Goal: Task Accomplishment & Management: Manage account settings

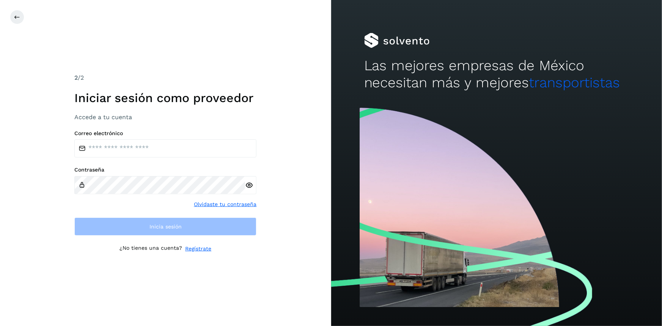
type input "**********"
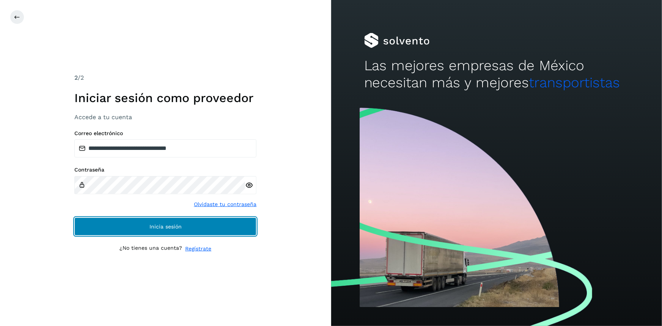
click at [195, 231] on button "Inicia sesión" at bounding box center [165, 226] width 182 height 18
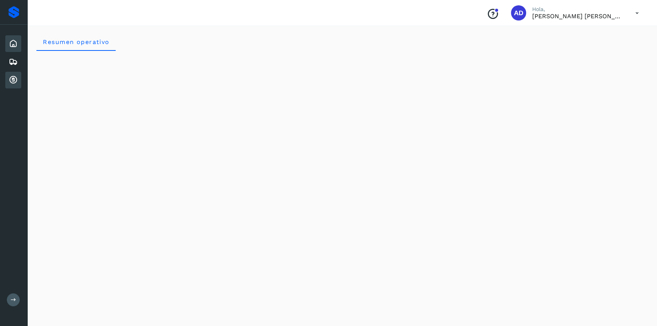
click at [17, 81] on icon at bounding box center [13, 79] width 9 height 9
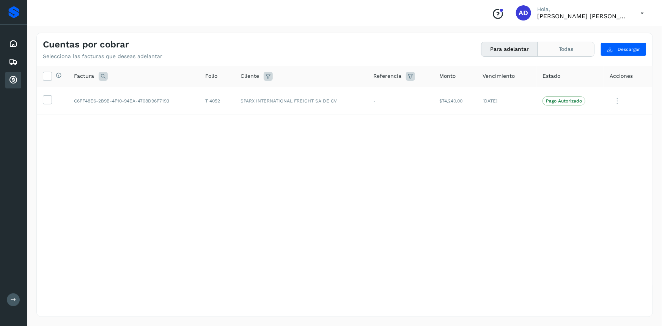
click at [567, 53] on button "Todas" at bounding box center [566, 49] width 56 height 14
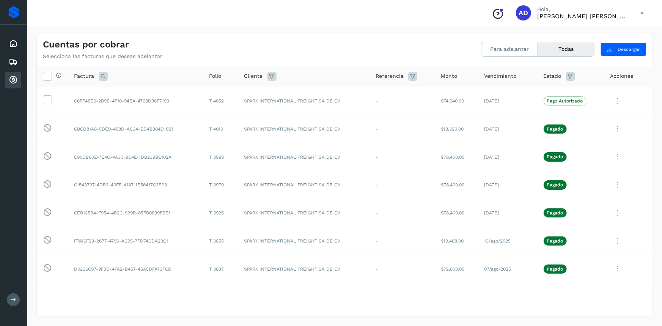
click at [643, 11] on icon at bounding box center [642, 13] width 16 height 16
click at [586, 38] on div "Cerrar sesión" at bounding box center [604, 34] width 90 height 14
